Goal: Task Accomplishment & Management: Complete application form

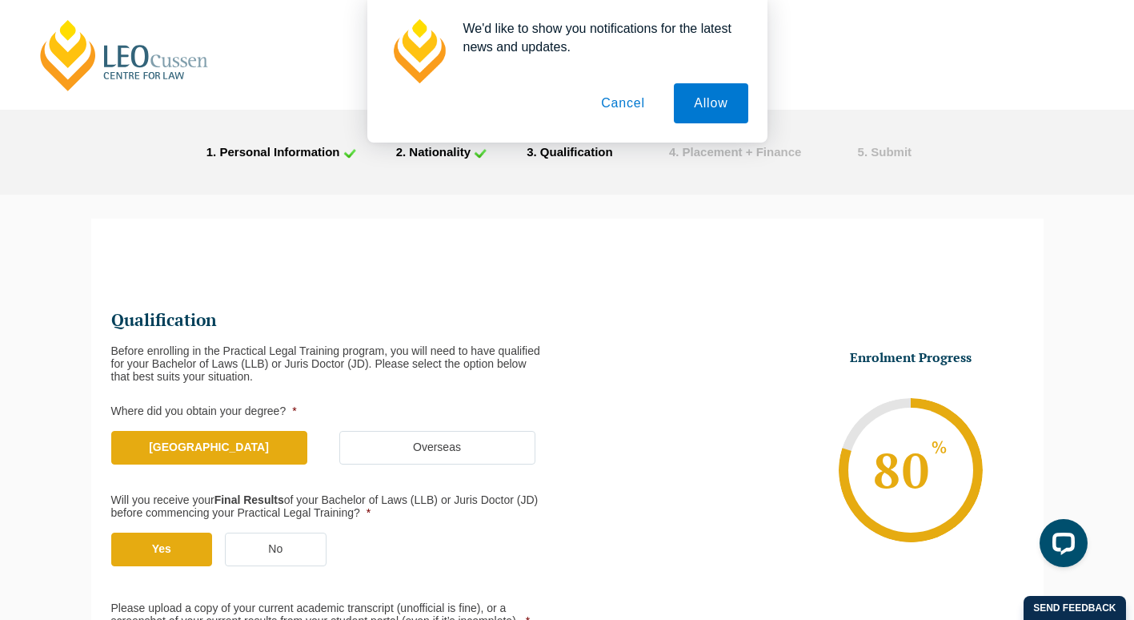
click at [632, 107] on button "Cancel" at bounding box center [623, 103] width 84 height 40
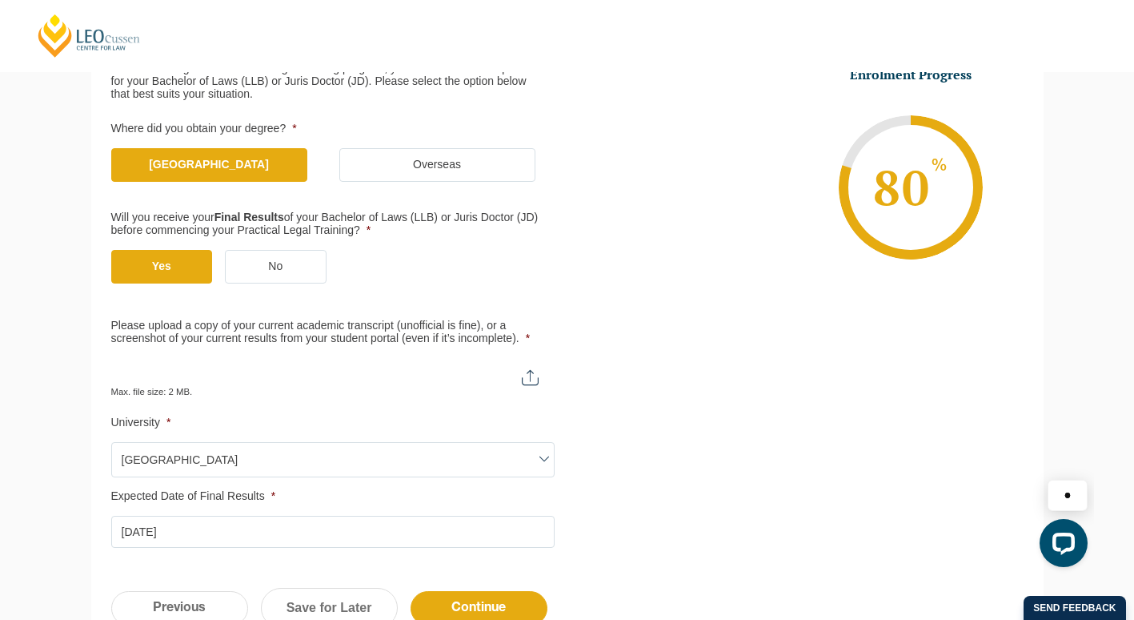
scroll to position [288, 0]
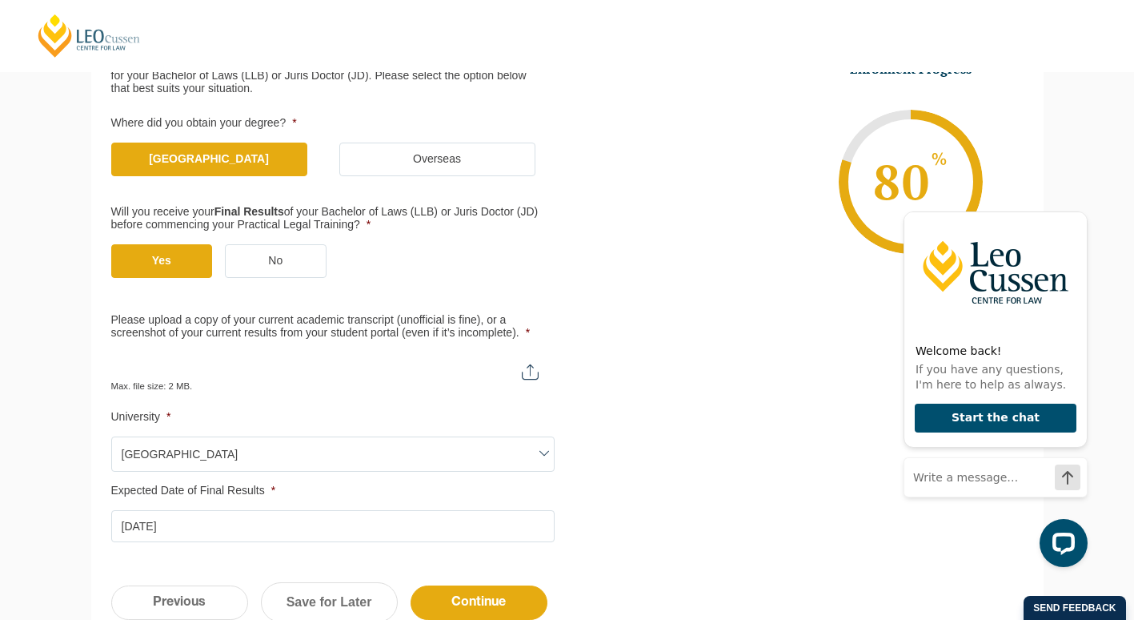
click at [530, 371] on input "Please upload a copy of your current academic transcript (unofficial is fine), …" at bounding box center [332, 365] width 443 height 27
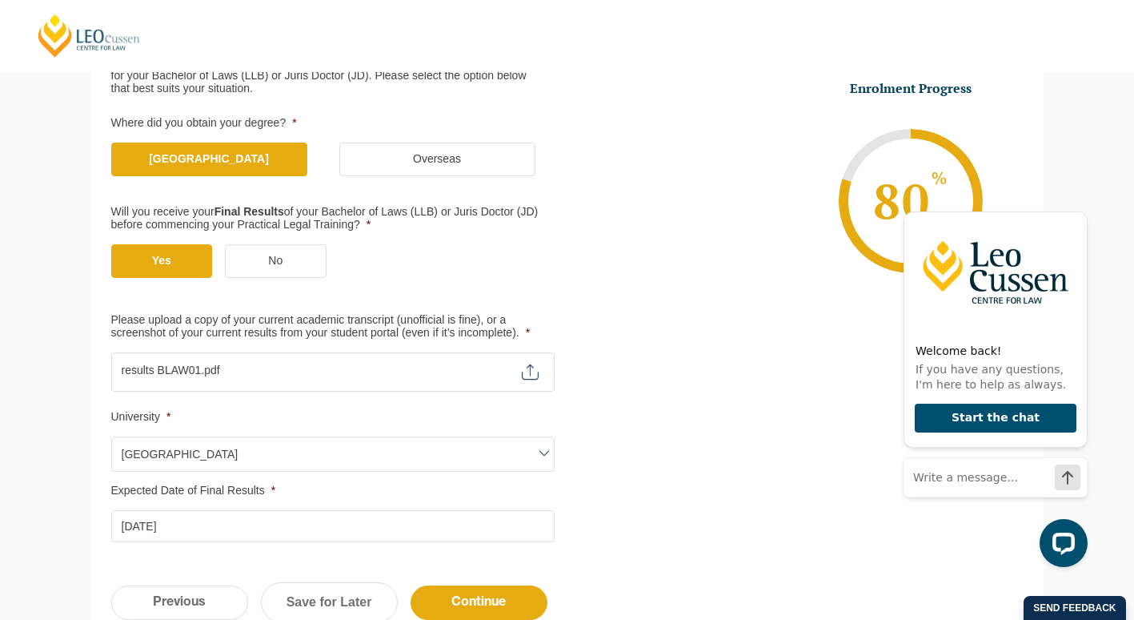
click at [540, 378] on input "Please upload a copy of your current academic transcript (unofficial is fine), …" at bounding box center [332, 365] width 443 height 27
type input "C:\fakepath\results OBL4.pdf"
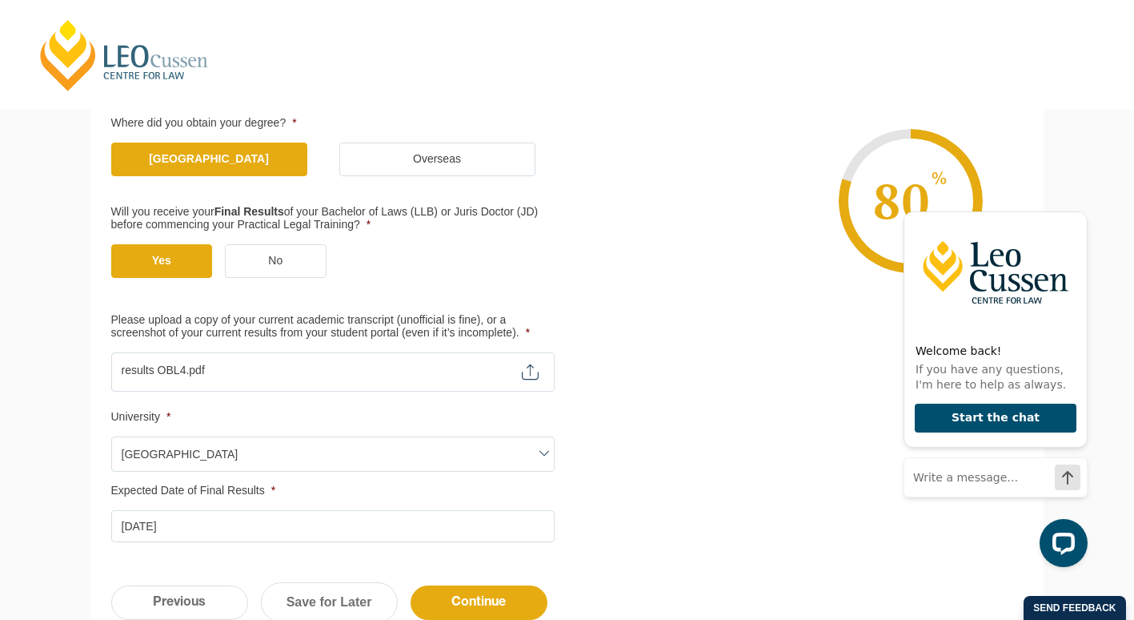
click at [155, 373] on input "Please upload a copy of your current academic transcript (unofficial is fine), …" at bounding box center [332, 365] width 443 height 27
click at [164, 369] on input "Please upload a copy of your current academic transcript (unofficial is fine), …" at bounding box center [332, 365] width 443 height 27
click at [536, 365] on input "Please upload a copy of your current academic transcript (unofficial is fine), …" at bounding box center [332, 365] width 443 height 27
drag, startPoint x: 180, startPoint y: 372, endPoint x: 765, endPoint y: 358, distance: 585.3
click at [765, 358] on ul "Qualification Before enrolling in the Practical Legal Training program, you wil…" at bounding box center [567, 280] width 913 height 524
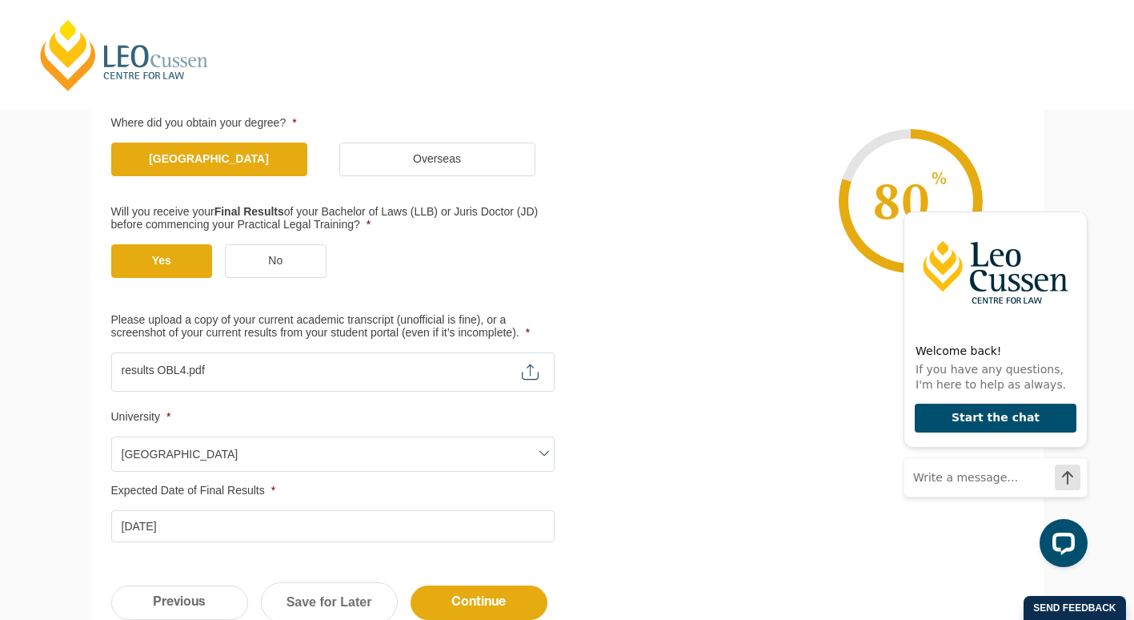
click at [134, 528] on input "24-10-2025" at bounding box center [332, 526] width 443 height 32
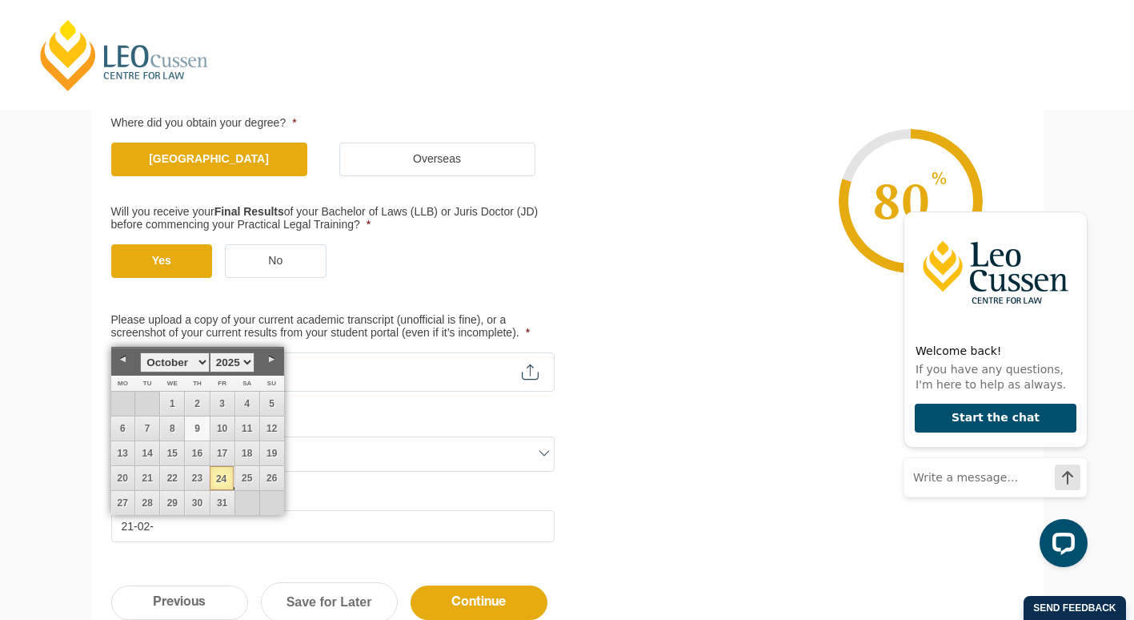
click at [203, 429] on link "9" at bounding box center [197, 428] width 24 height 24
type input "09-10-2025"
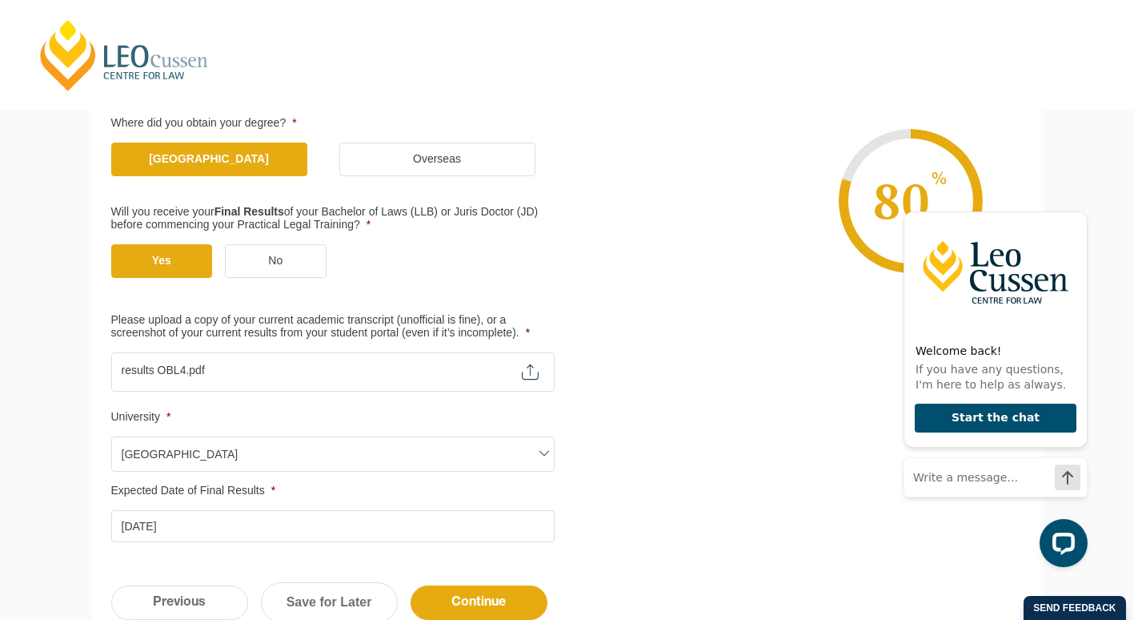
click at [528, 364] on input "Please upload a copy of your current academic transcript (unofficial is fine), …" at bounding box center [332, 365] width 443 height 27
type input "C:\fakepath\results BLAW01.pdf"
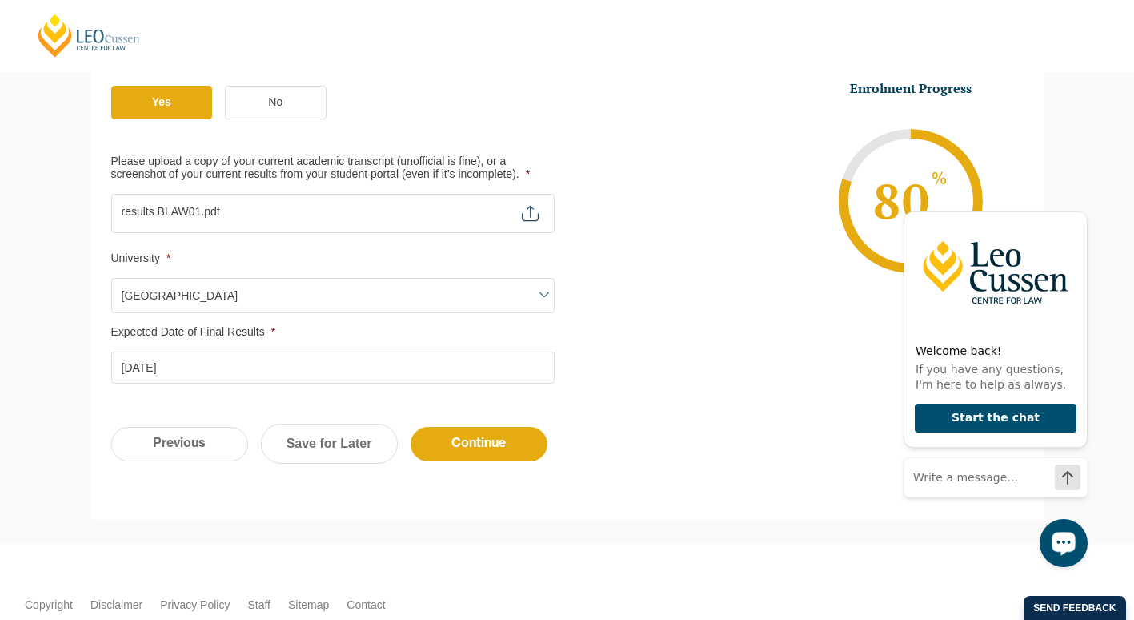
scroll to position [448, 0]
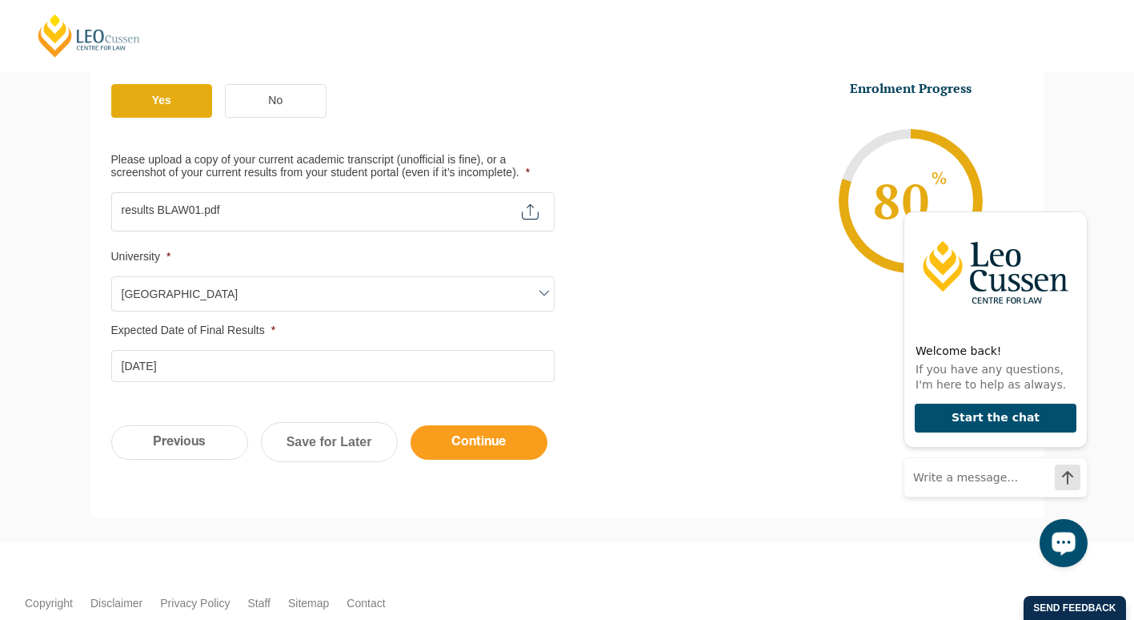
click at [476, 447] on input "Continue" at bounding box center [479, 442] width 137 height 34
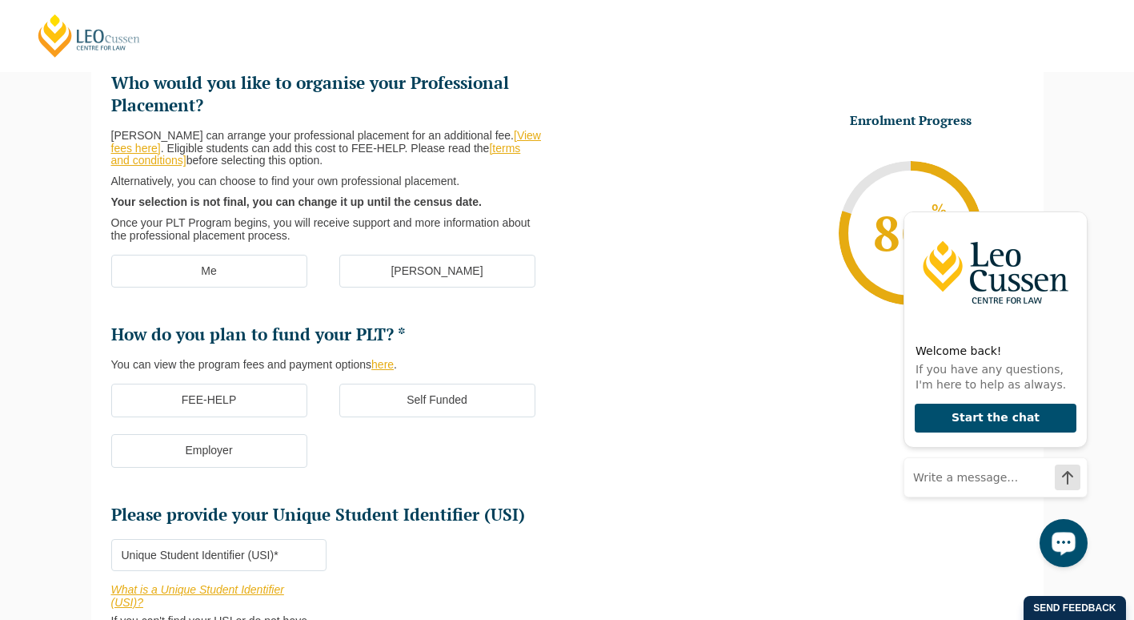
scroll to position [138, 0]
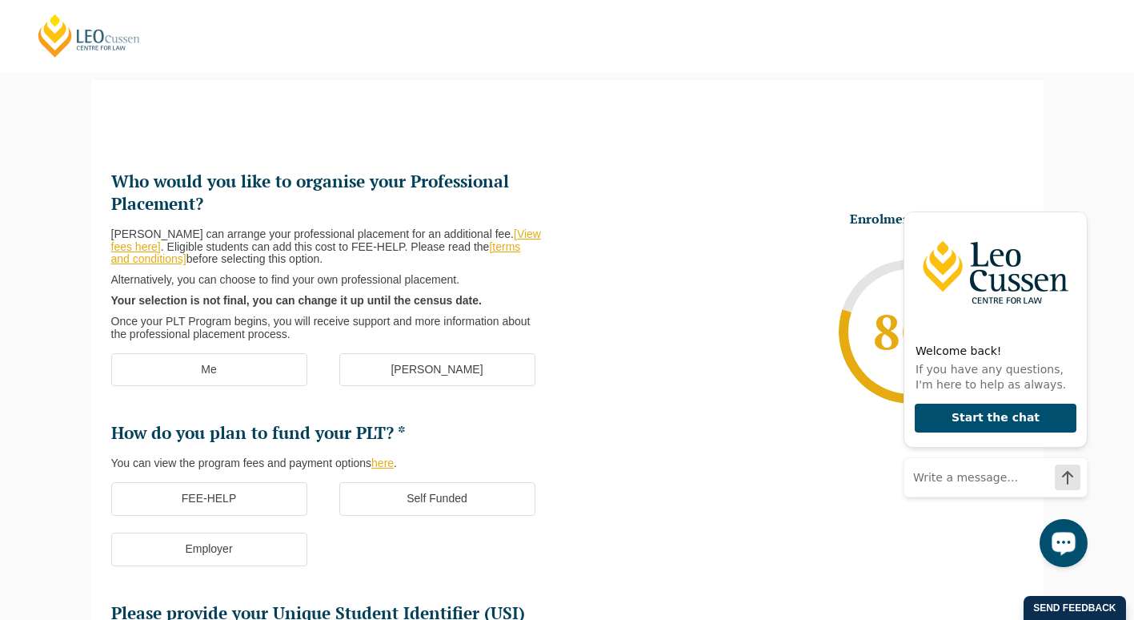
click at [496, 249] on link "[terms and conditions]" at bounding box center [316, 253] width 410 height 26
click at [506, 230] on link "[View fees here]" at bounding box center [326, 240] width 430 height 26
click at [518, 235] on link "[View fees here]" at bounding box center [326, 240] width 430 height 26
click at [445, 374] on label "[PERSON_NAME]" at bounding box center [437, 370] width 196 height 34
click at [0, 0] on input "[PERSON_NAME]" at bounding box center [0, 0] width 0 height 0
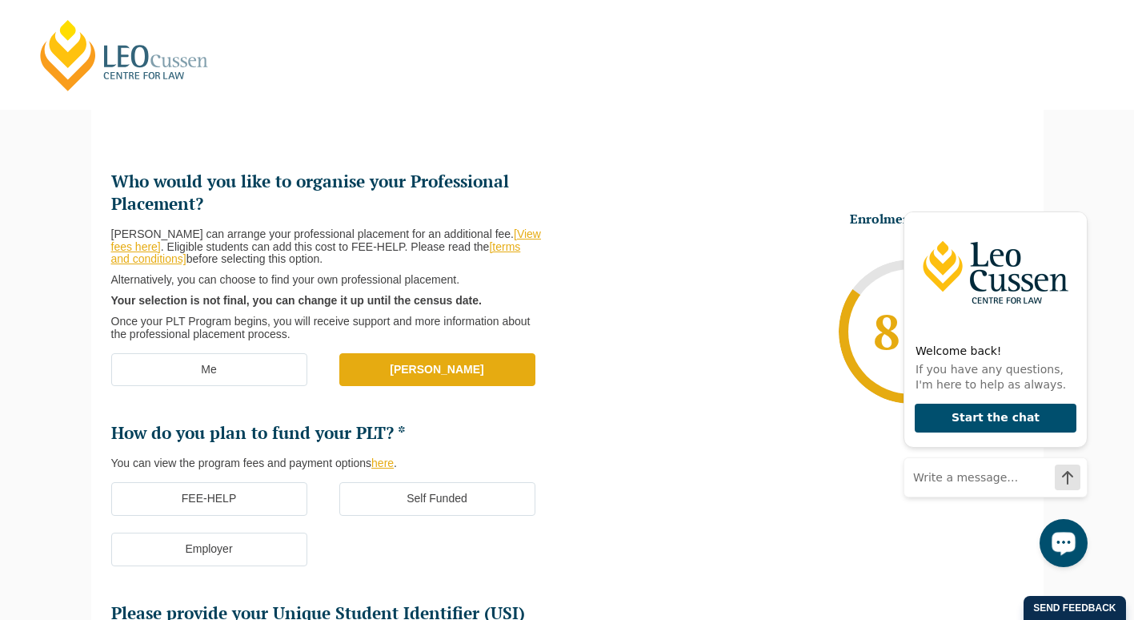
click at [208, 506] on label "FEE-HELP" at bounding box center [209, 499] width 196 height 34
click at [0, 0] on input "FEE-HELP" at bounding box center [0, 0] width 0 height 0
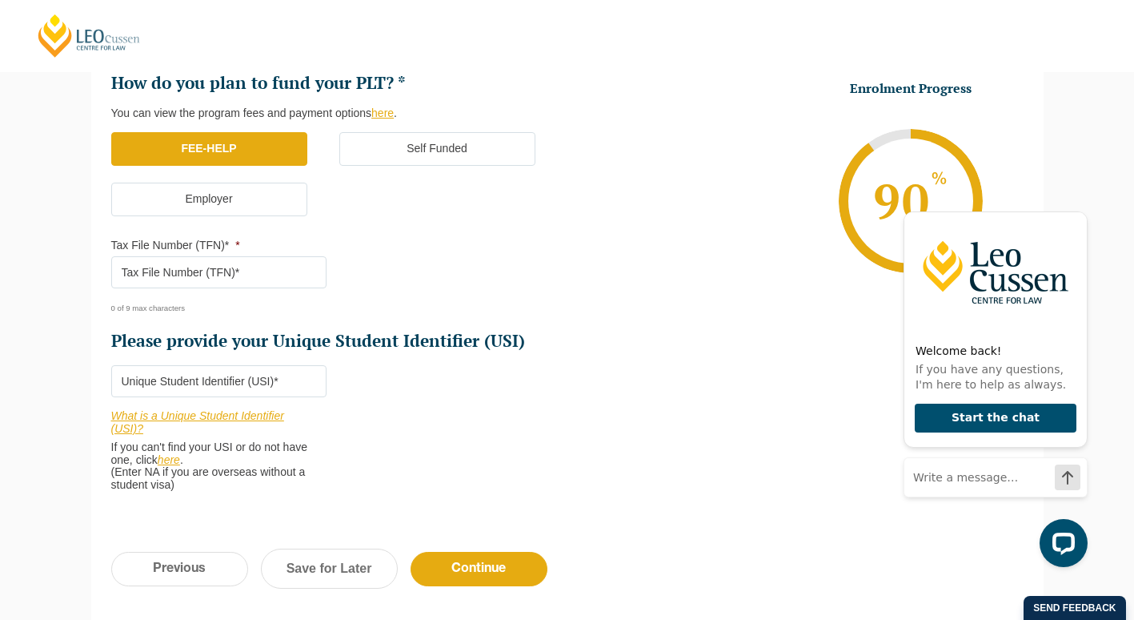
scroll to position [491, 0]
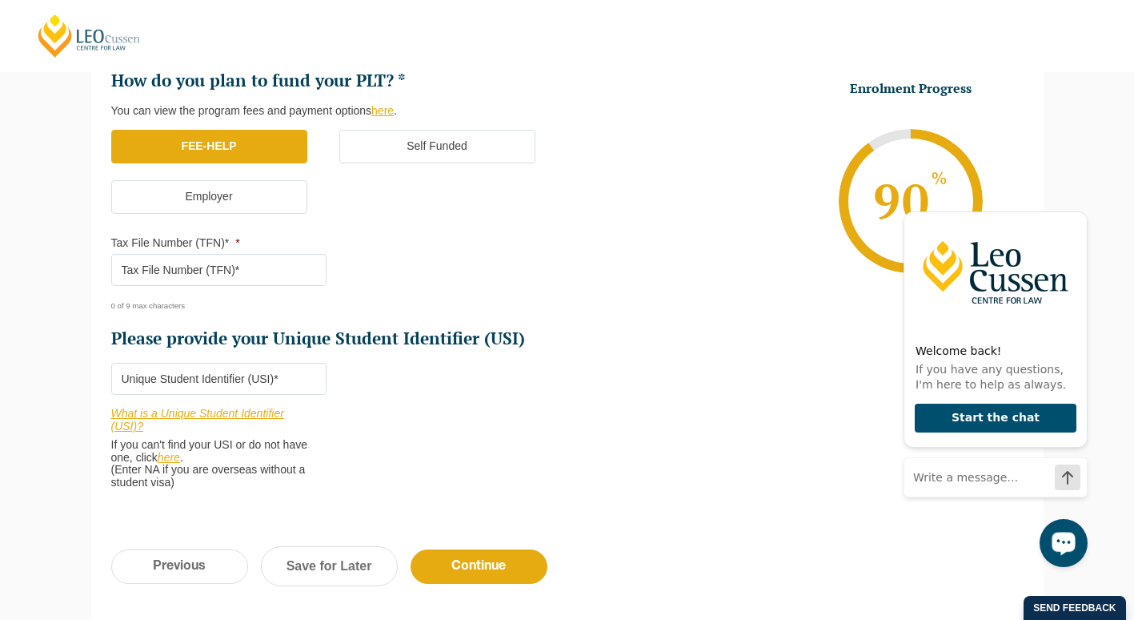
click at [154, 270] on input "Tax File Number (TFN)* *" at bounding box center [218, 270] width 215 height 32
type input "194931298"
click at [227, 377] on input "Please provide your Unique Student Identifier (USI) *" at bounding box center [218, 379] width 215 height 32
click at [252, 415] on link "What is a Unique Student Identifier (USI)?" at bounding box center [197, 420] width 173 height 26
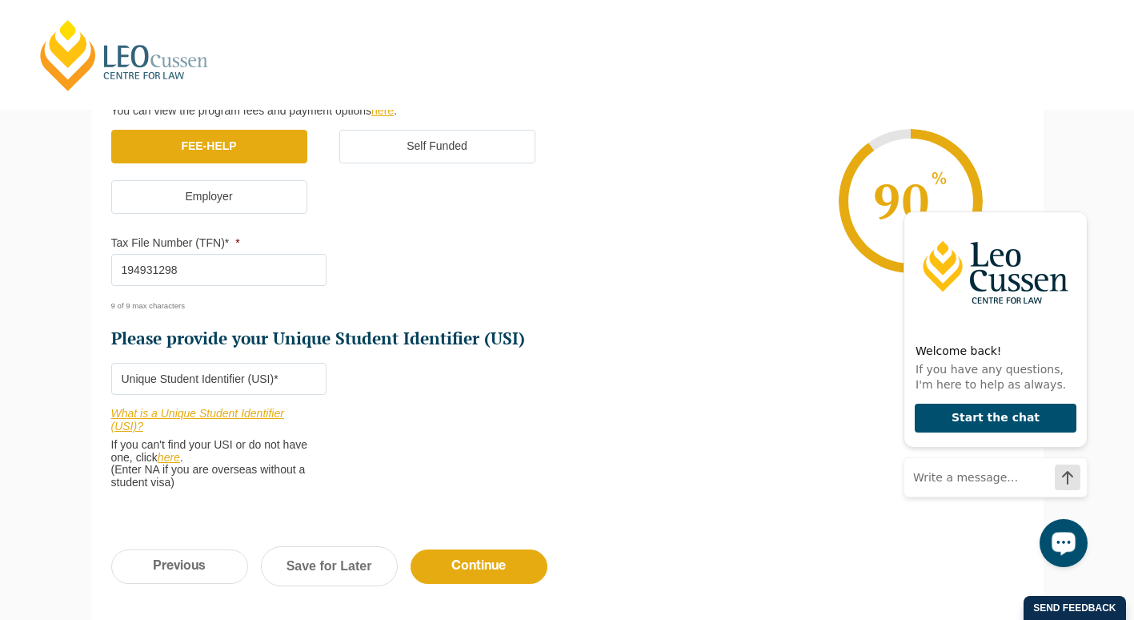
click at [165, 375] on input "Please provide your Unique Student Identifier (USI) *" at bounding box center [218, 379] width 215 height 32
type input "a"
type input "AYWXLSWKPC"
click at [480, 566] on input "Continue" at bounding box center [479, 566] width 137 height 34
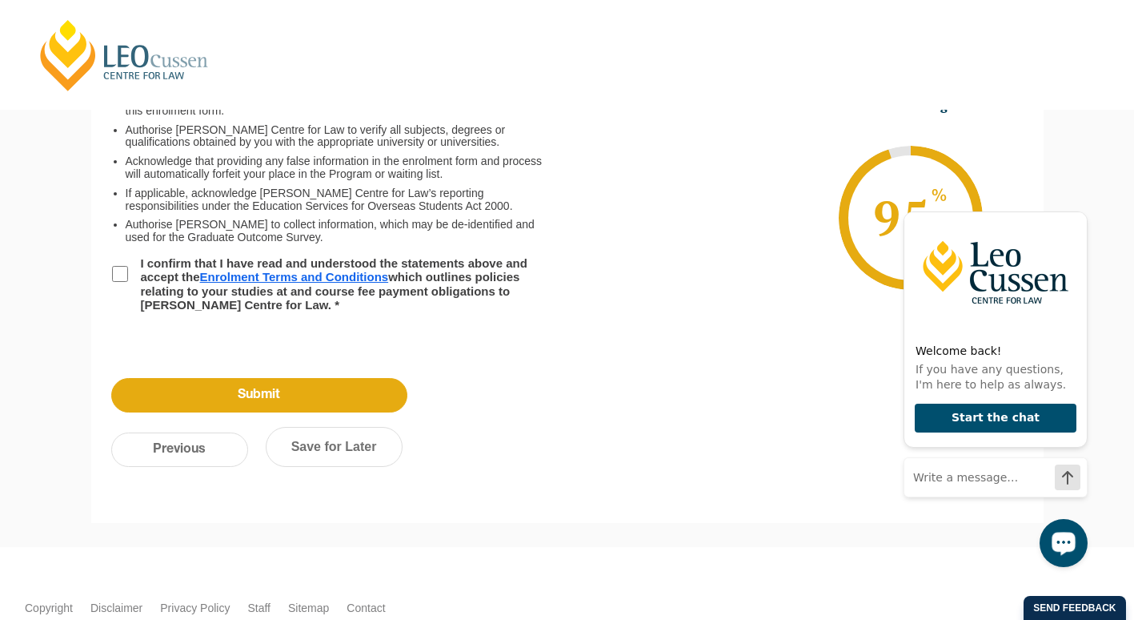
scroll to position [138, 0]
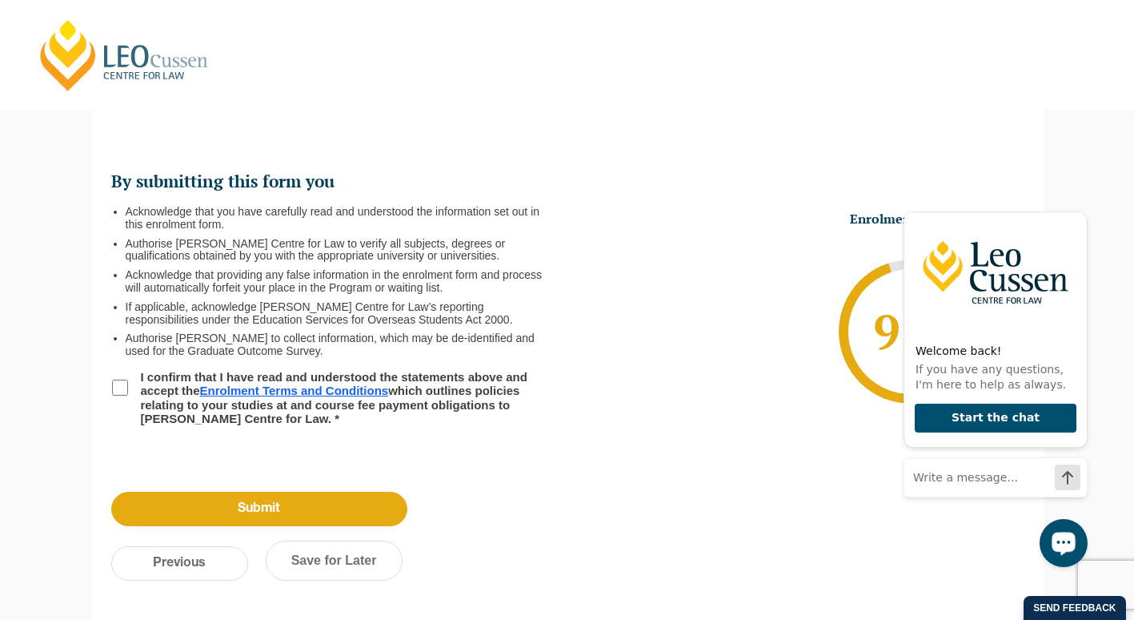
click at [124, 394] on input "I confirm that I have read and understood the statements above and accept the E…" at bounding box center [120, 387] width 16 height 16
checkbox input "true"
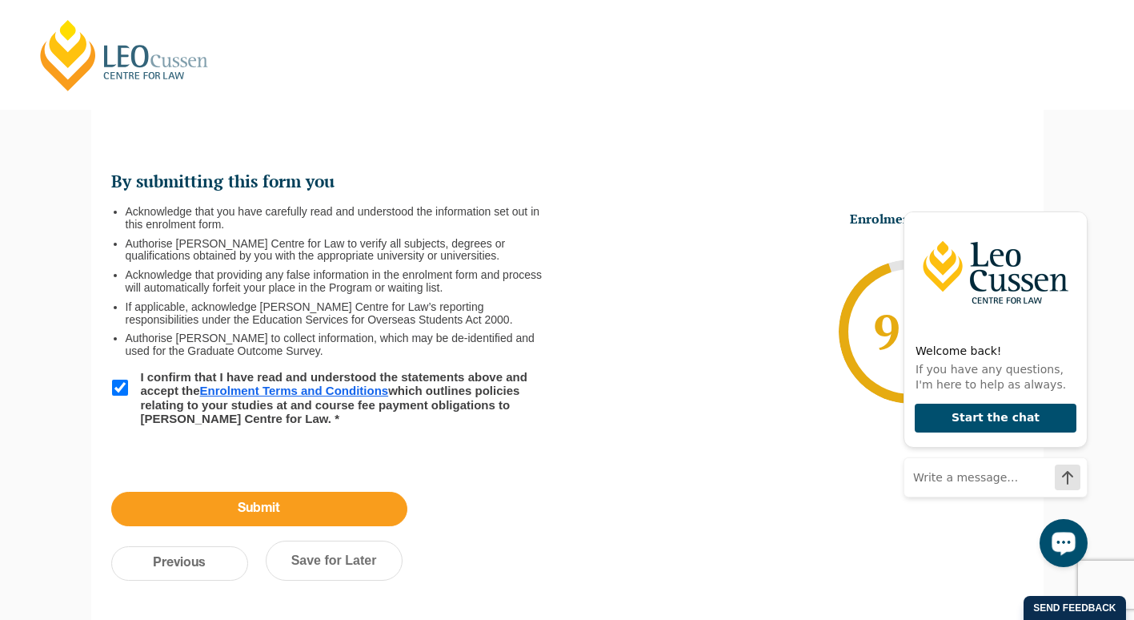
click at [259, 508] on input "Submit" at bounding box center [259, 508] width 296 height 34
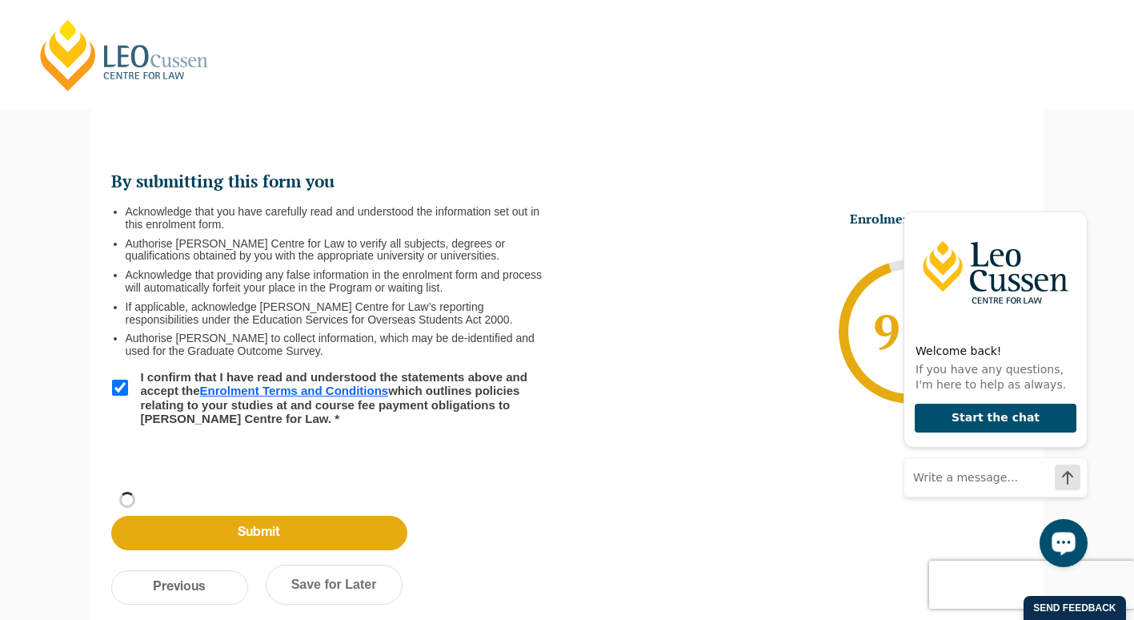
scroll to position [54, 0]
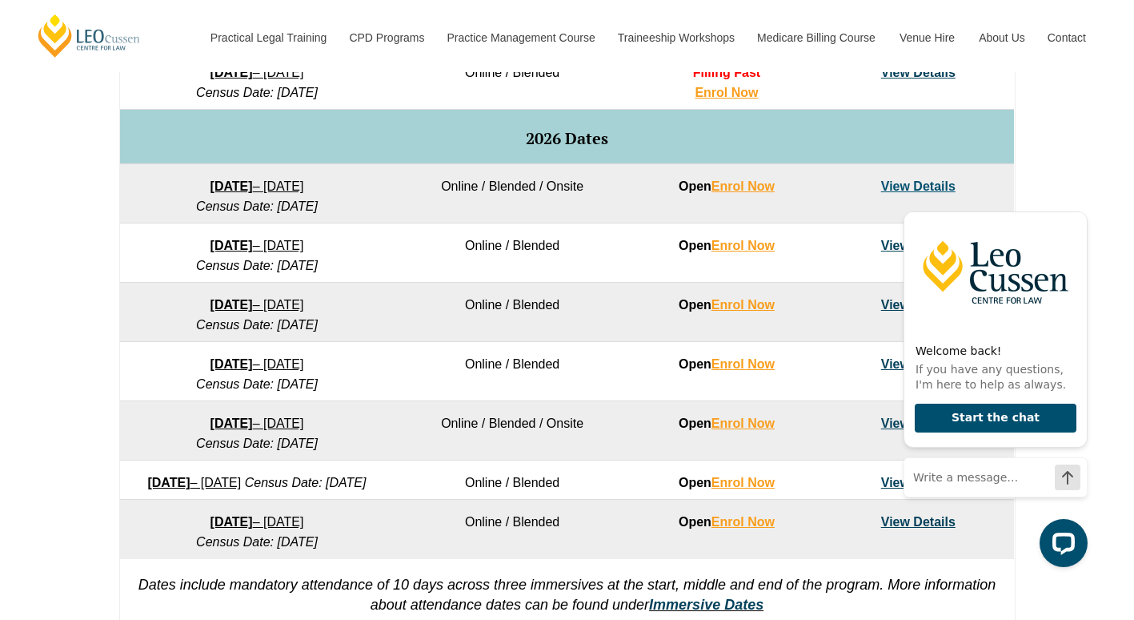
scroll to position [993, 0]
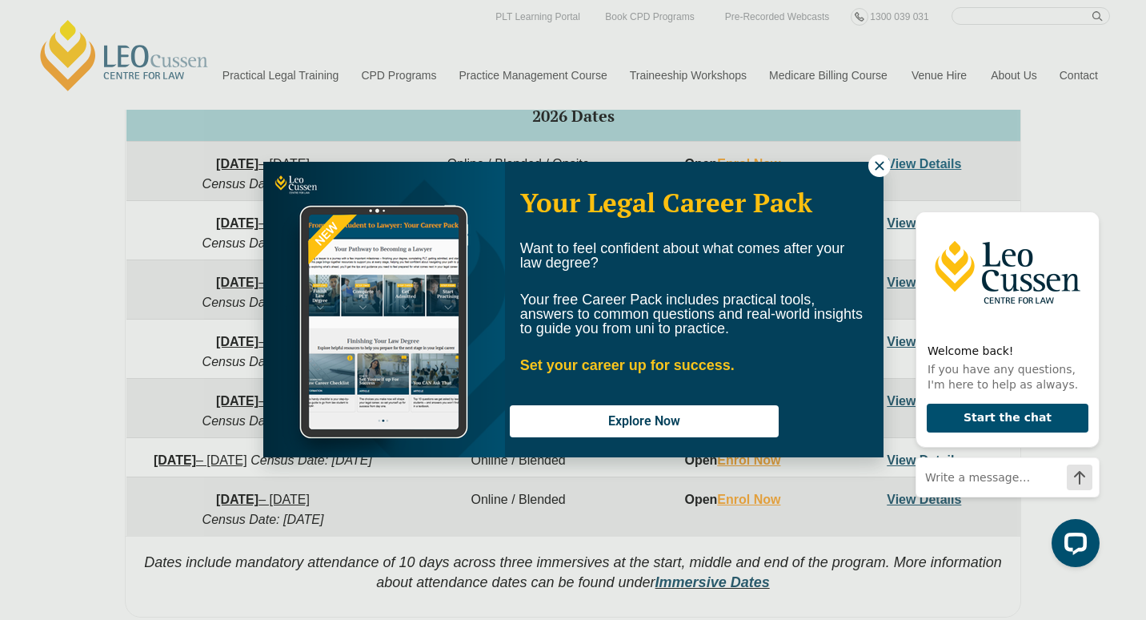
click at [881, 163] on icon at bounding box center [879, 165] width 9 height 9
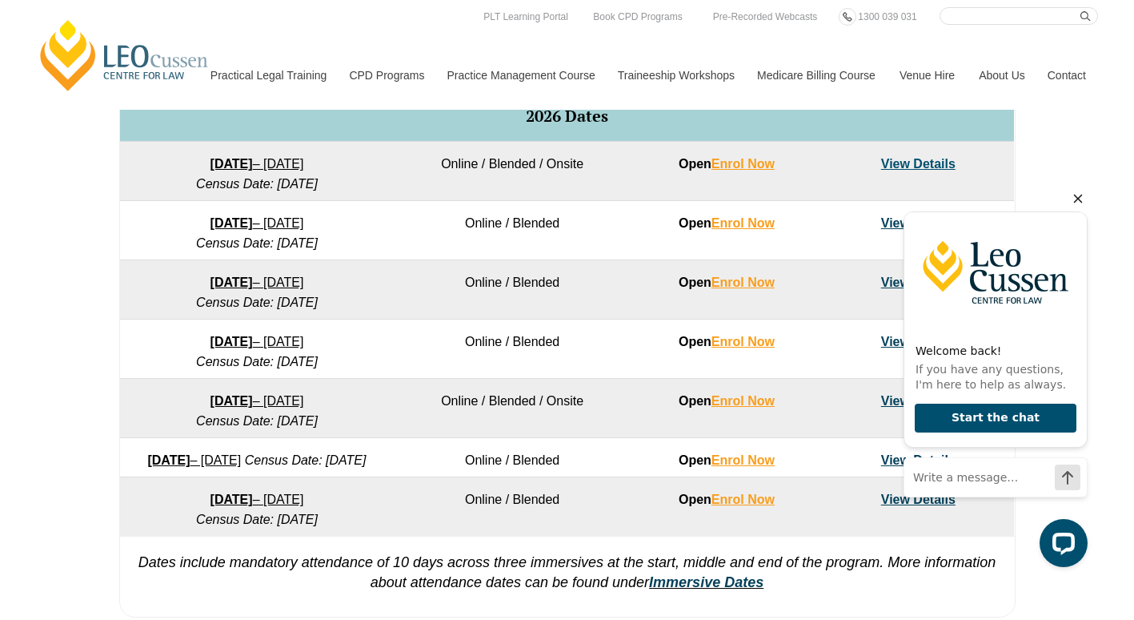
click at [1078, 197] on icon "Hide greeting" at bounding box center [1078, 199] width 9 height 9
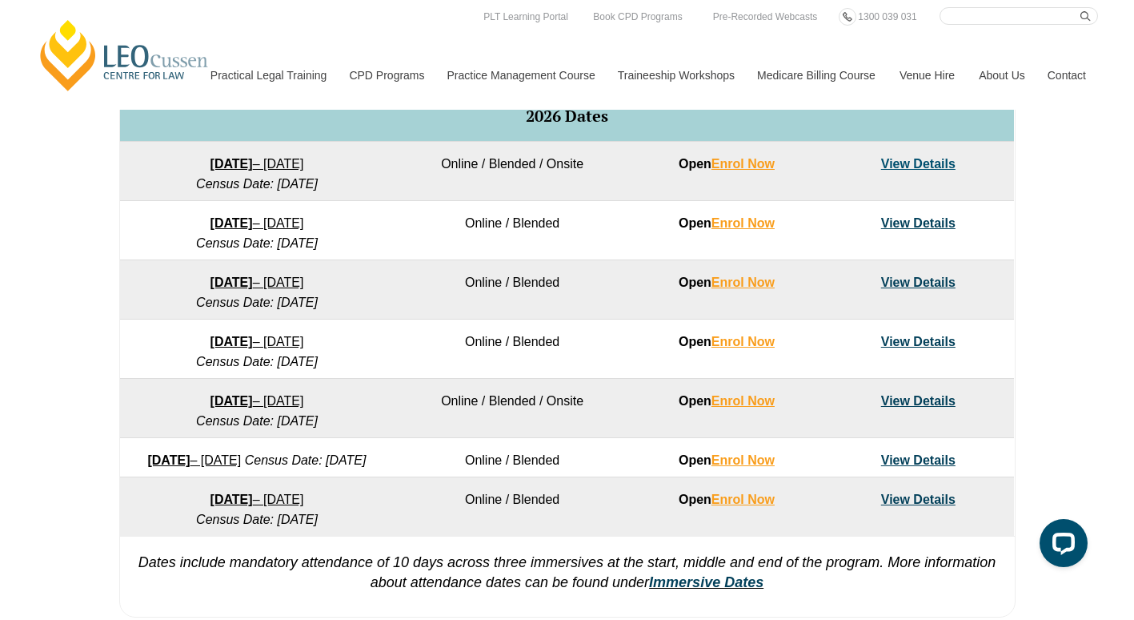
click at [920, 165] on link "View Details" at bounding box center [918, 164] width 74 height 14
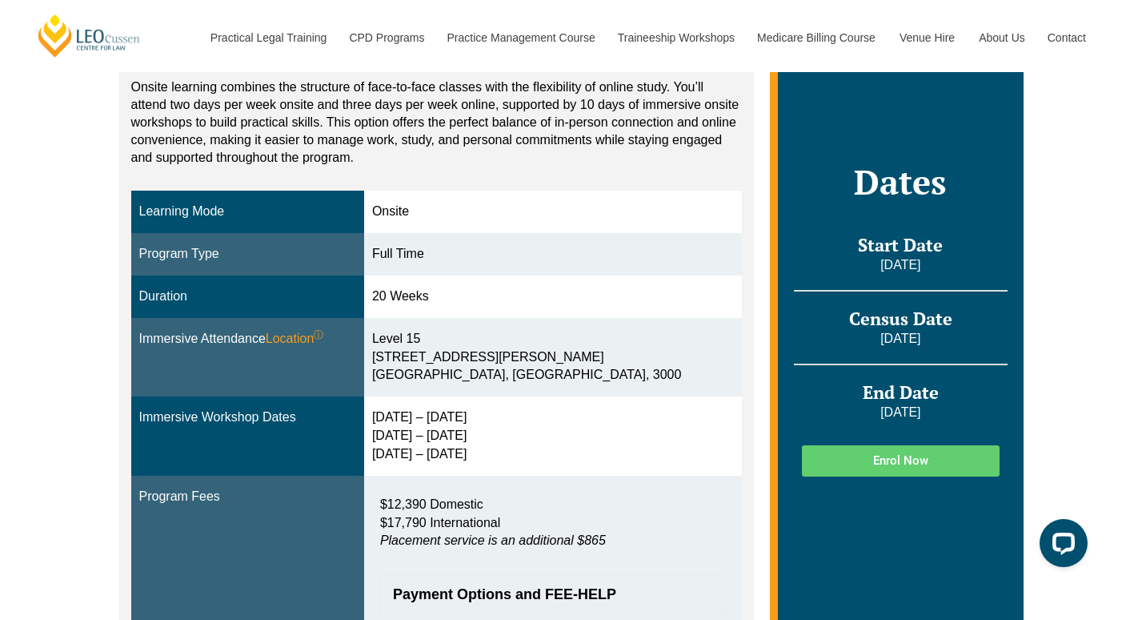
scroll to position [384, 0]
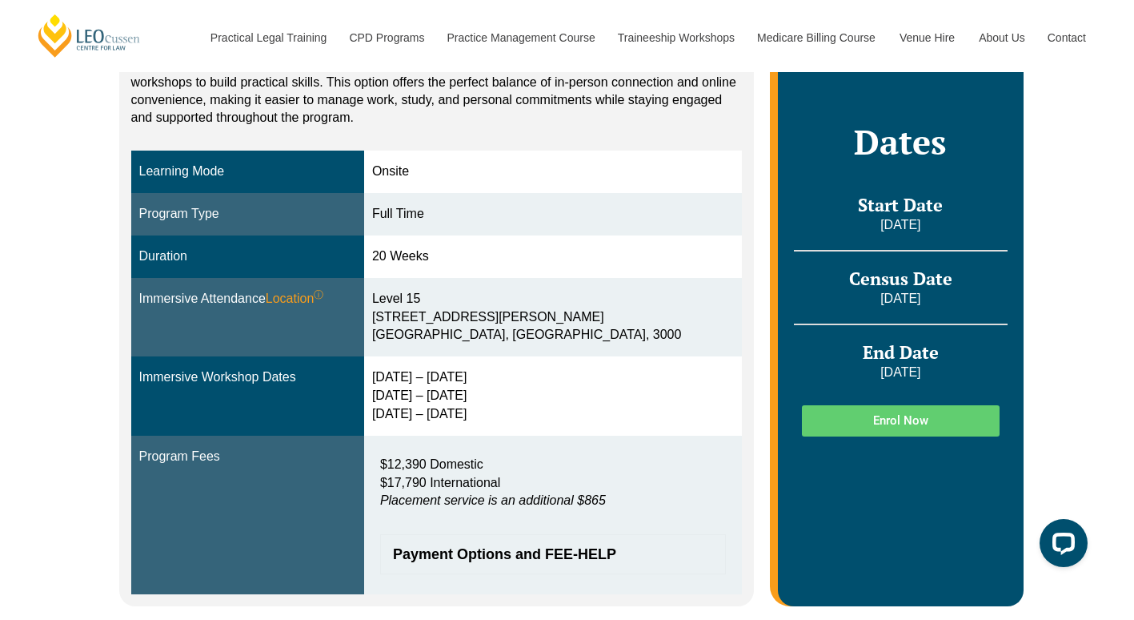
click at [402, 223] on div "Full Time" at bounding box center [553, 214] width 362 height 18
click at [492, 557] on span "Payment Options and FEE-HELP" at bounding box center [545, 554] width 304 height 14
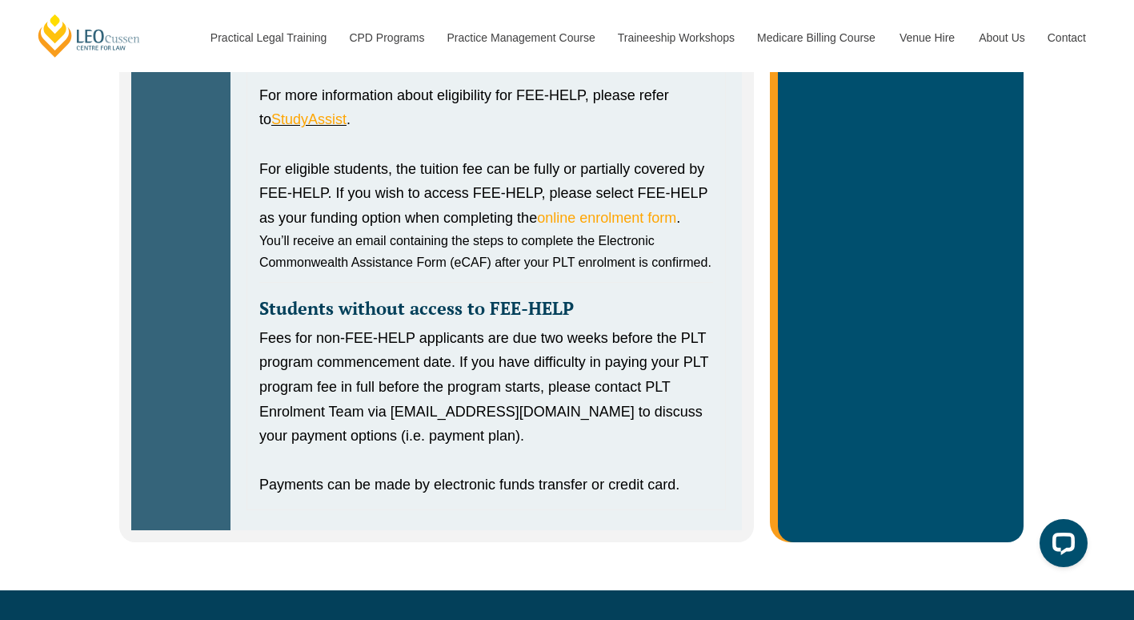
scroll to position [1089, 0]
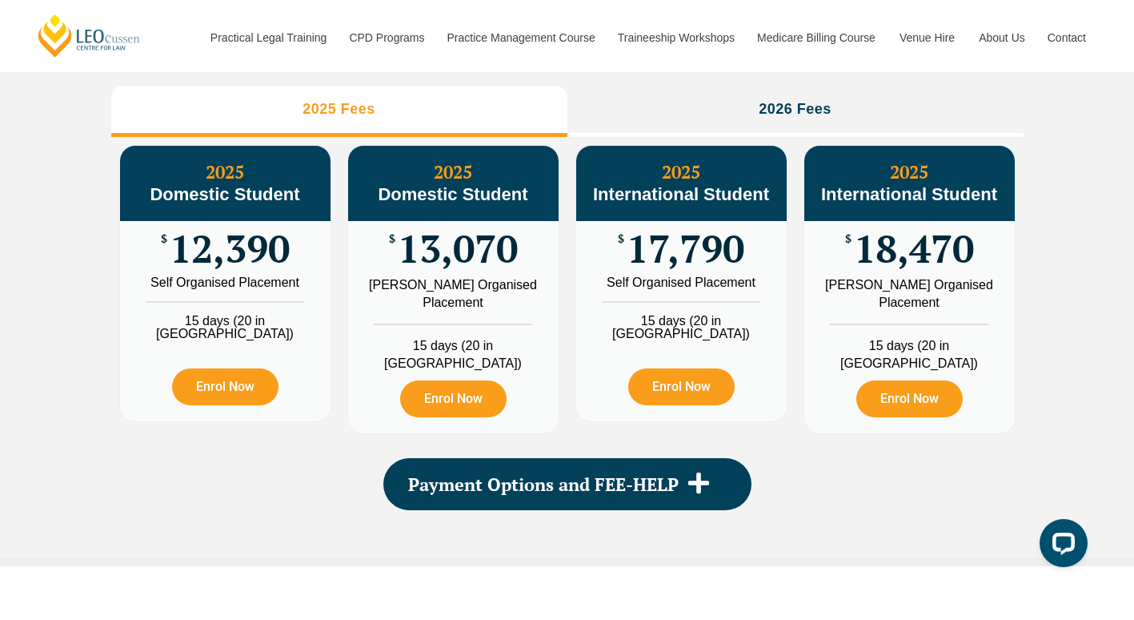
scroll to position [1889, 0]
